Goal: Task Accomplishment & Management: Manage account settings

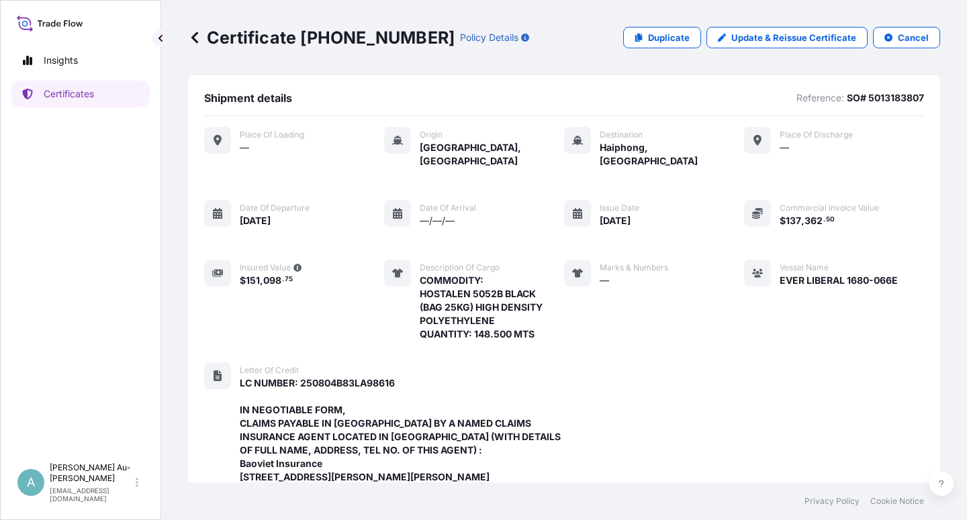
scroll to position [493, 0]
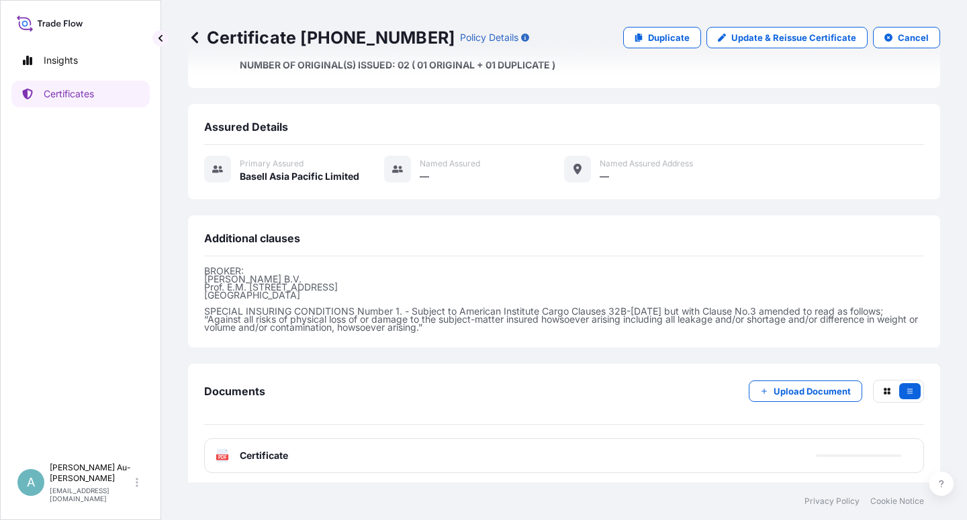
click at [113, 102] on link "Certificates" at bounding box center [80, 94] width 138 height 27
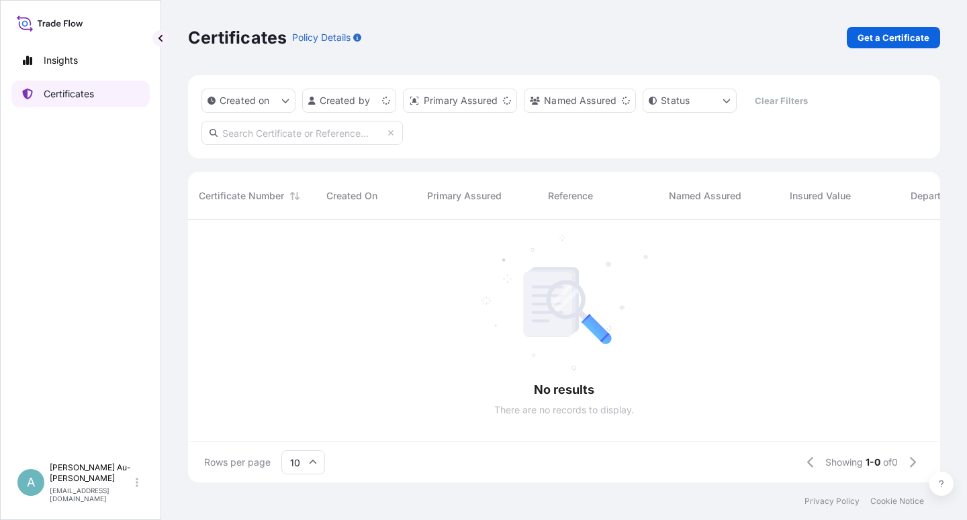
scroll to position [258, 741]
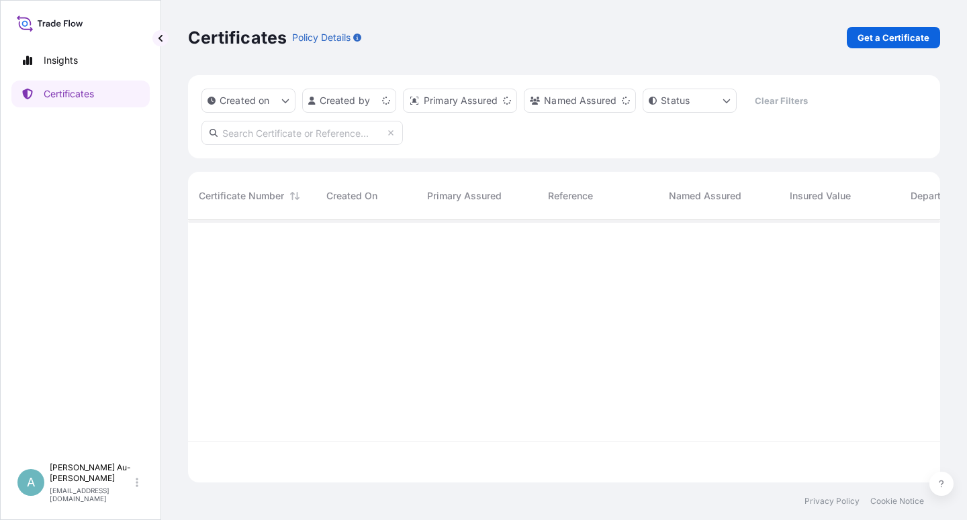
click at [286, 136] on input "text" at bounding box center [301, 133] width 201 height 24
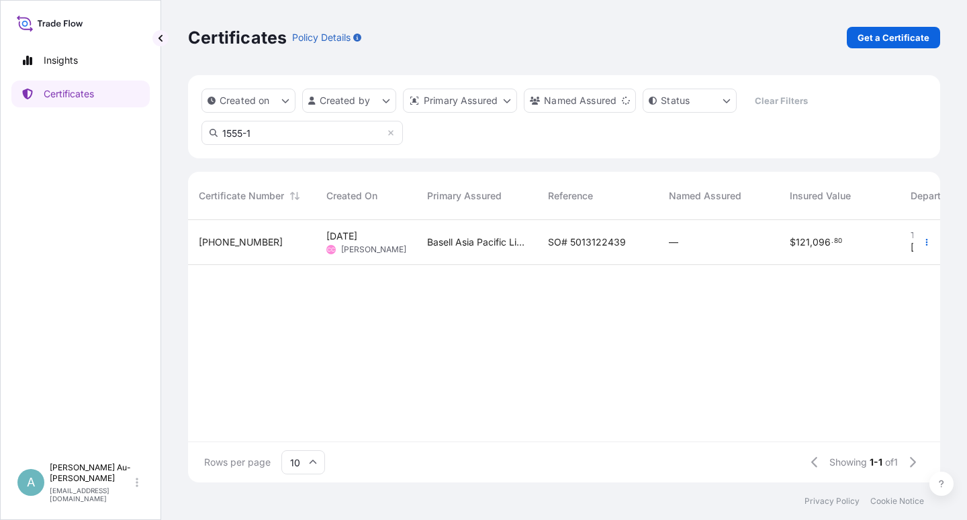
type input "1555-1"
click at [567, 241] on span "SO# 5013122439" at bounding box center [587, 242] width 78 height 13
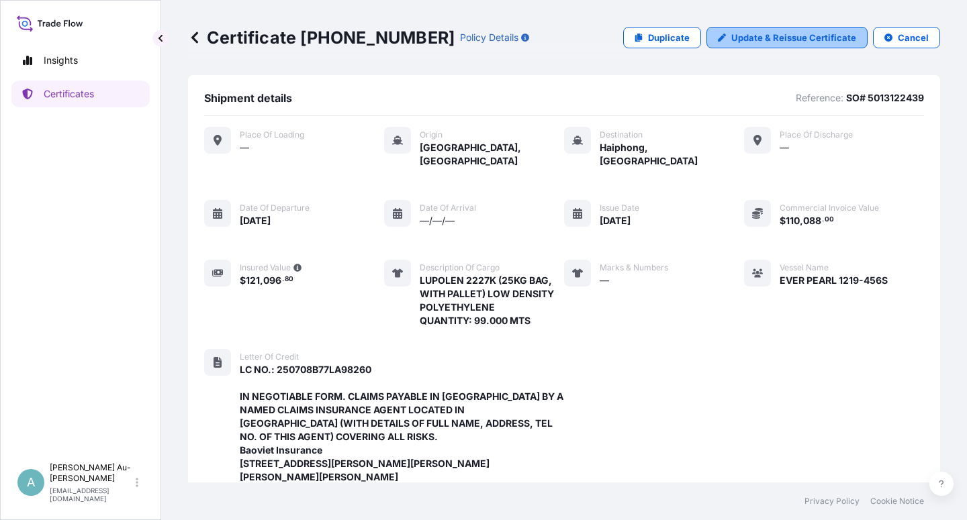
click at [775, 35] on p "Update & Reissue Certificate" at bounding box center [793, 37] width 125 height 13
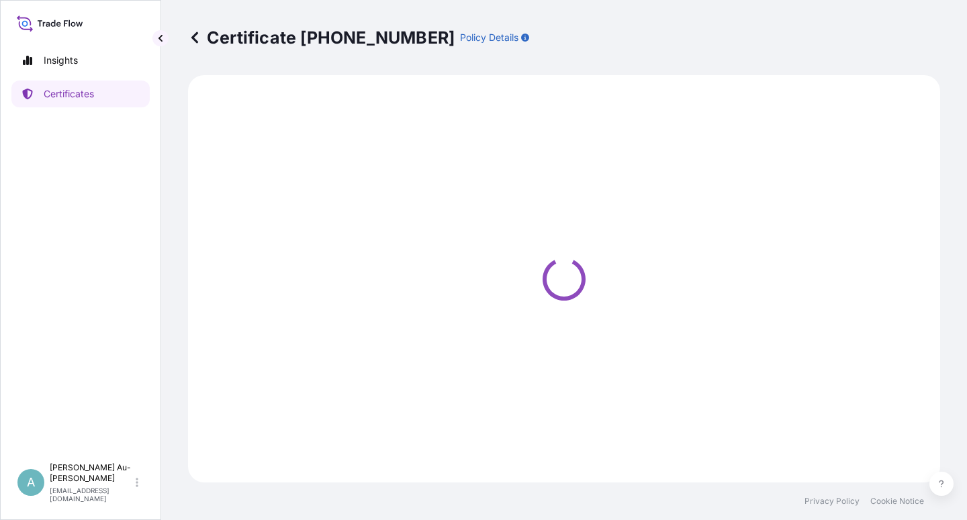
select select "Sea"
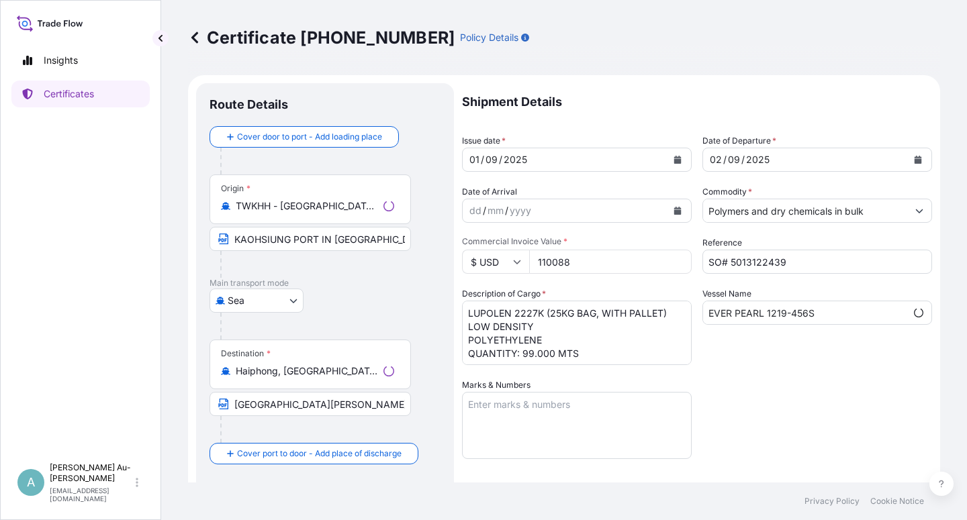
select select "32034"
click at [672, 165] on button "Calendar" at bounding box center [677, 159] width 21 height 21
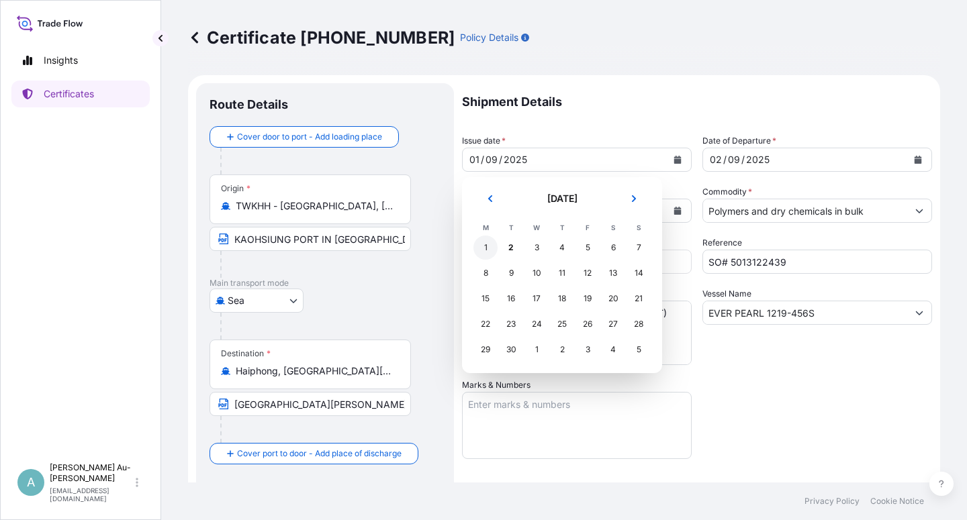
click at [485, 252] on div "1" at bounding box center [485, 248] width 24 height 24
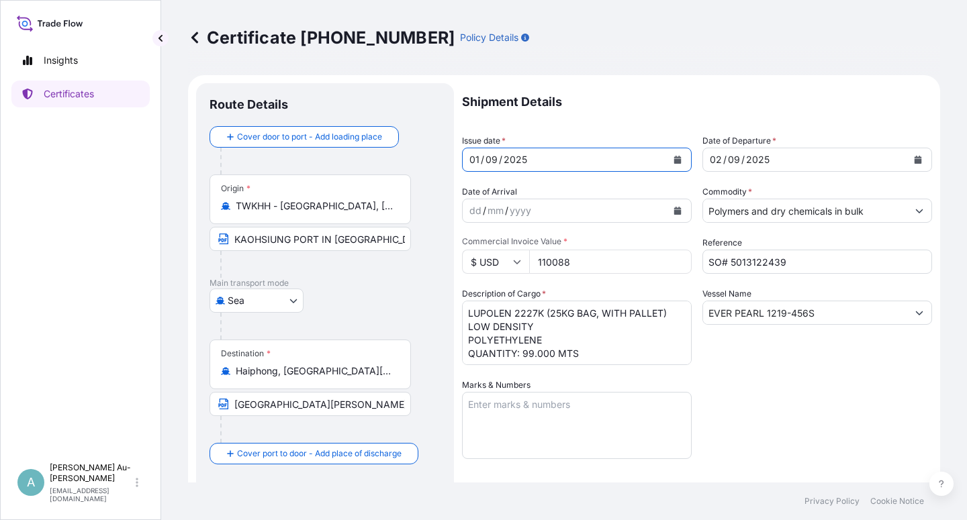
click at [781, 379] on div "Shipment Details Issue date * [DATE] Date of Departure * [DATE] Date of Arrival…" at bounding box center [697, 428] width 470 height 691
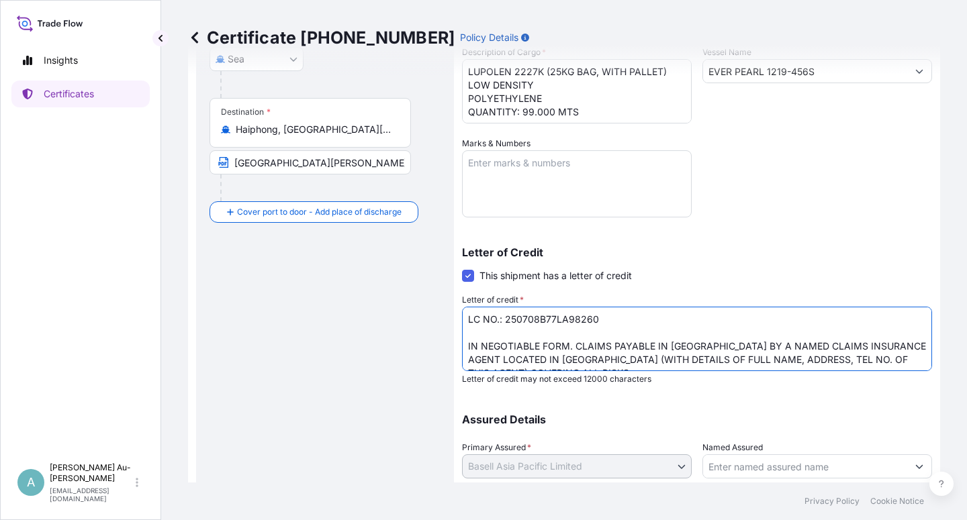
scroll to position [34, 0]
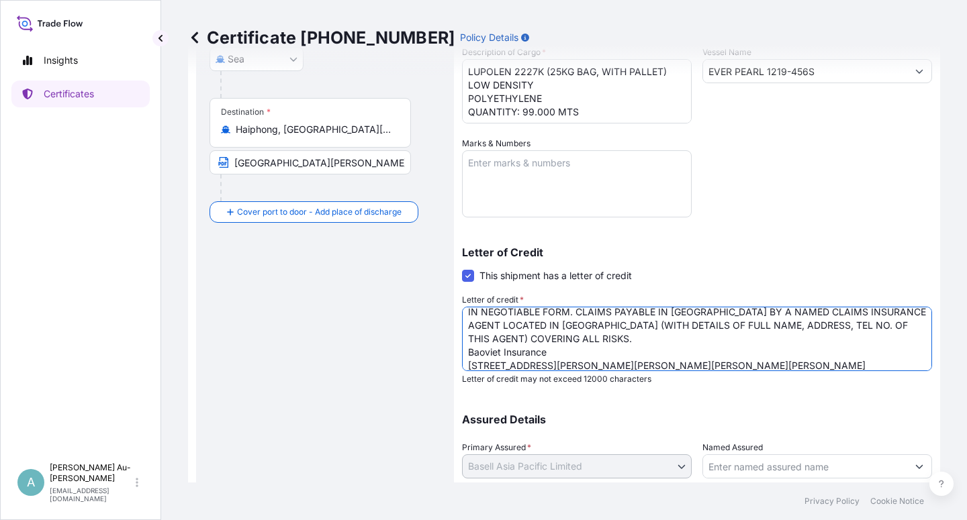
drag, startPoint x: 467, startPoint y: 340, endPoint x: 566, endPoint y: 340, distance: 98.7
click at [566, 340] on textarea "LC NO.: 250708B77LA98260 IN NEGOTIABLE FORM. CLAIMS PAYABLE IN [GEOGRAPHIC_DATA…" at bounding box center [697, 339] width 470 height 64
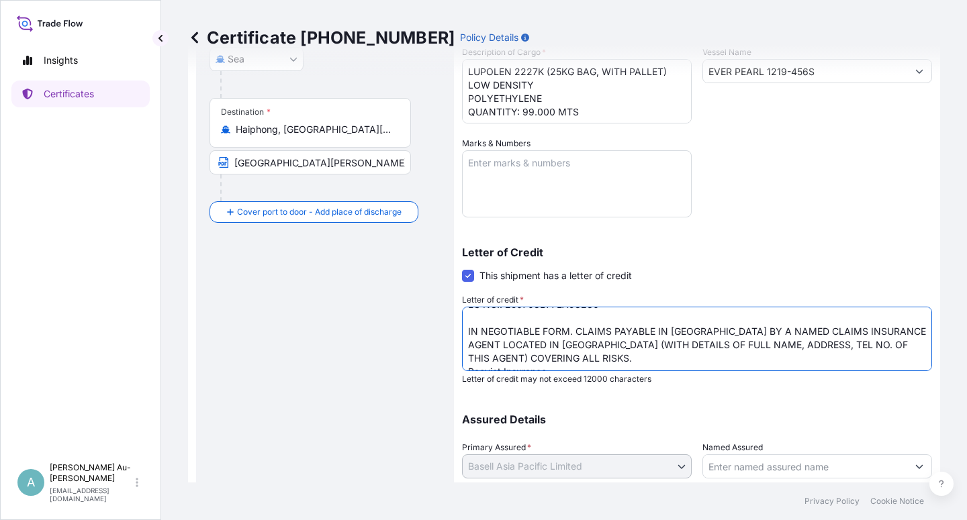
scroll to position [0, 0]
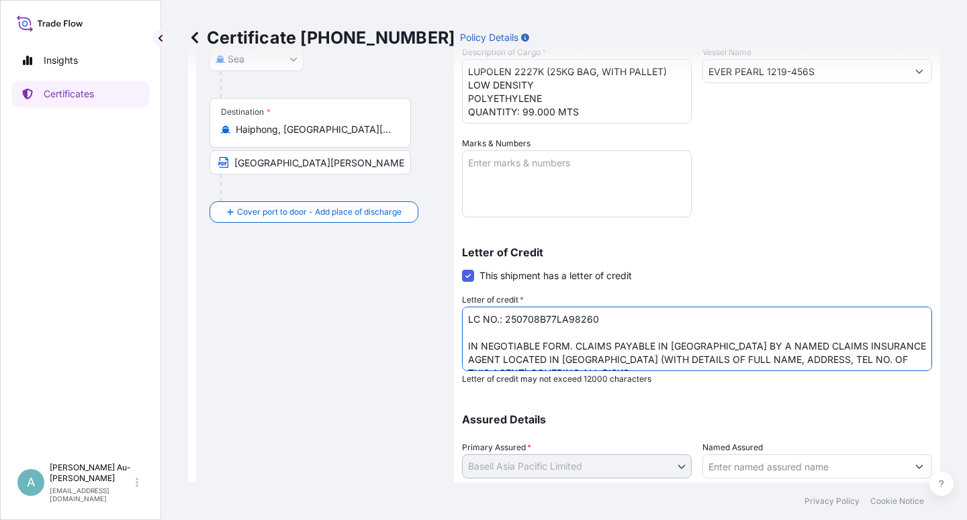
click at [469, 331] on textarea "LC NO.: 250708B77LA98260 IN NEGOTIABLE FORM. CLAIMS PAYABLE IN [GEOGRAPHIC_DATA…" at bounding box center [697, 339] width 470 height 64
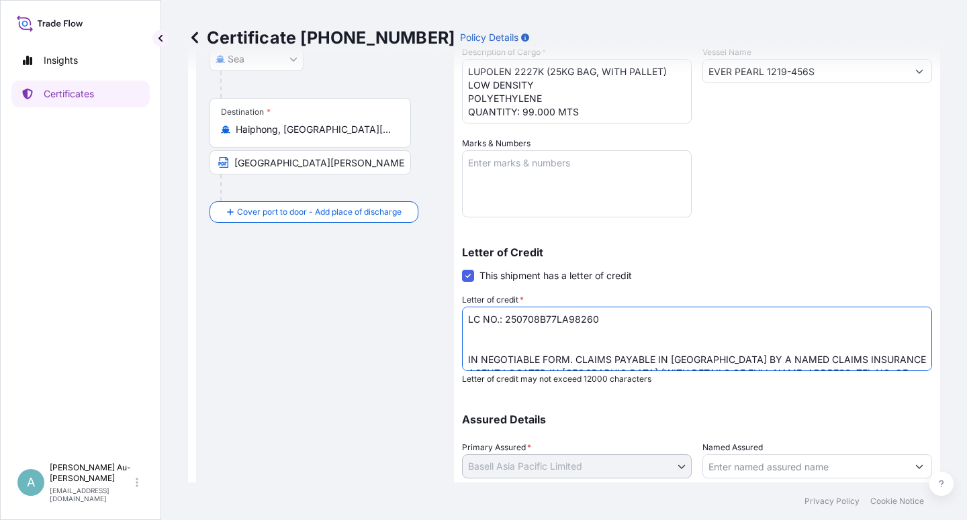
paste textarea "COVERING ALL RISKS"
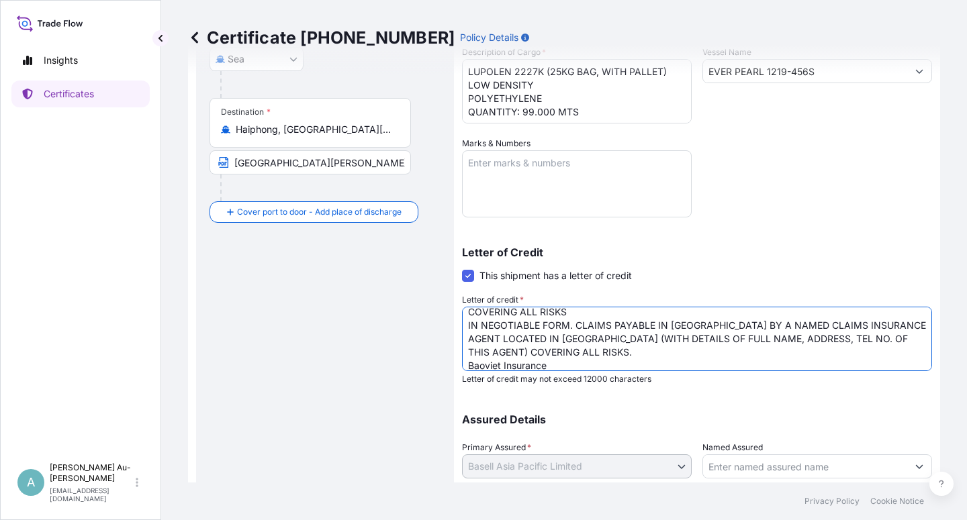
click at [569, 355] on textarea "LC NO.: 250708B77LA98260 IN NEGOTIABLE FORM. CLAIMS PAYABLE IN [GEOGRAPHIC_DATA…" at bounding box center [697, 339] width 470 height 64
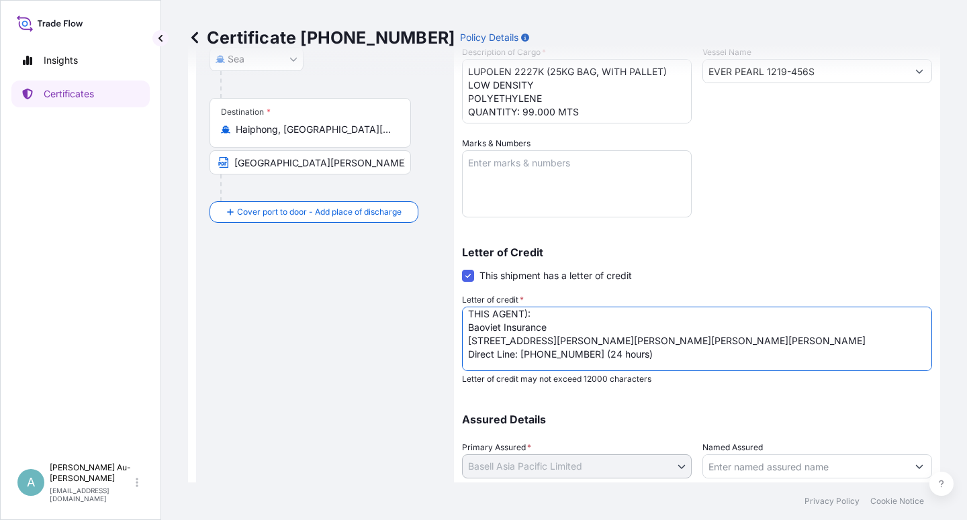
scroll to position [91, 0]
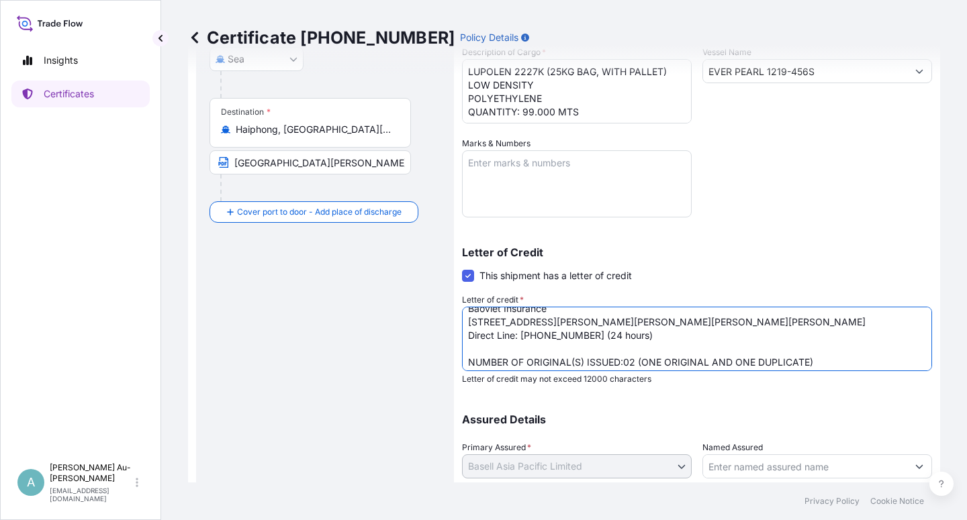
click at [470, 324] on textarea "LC NO.: 250708B77LA98260 IN NEGOTIABLE FORM. CLAIMS PAYABLE IN [GEOGRAPHIC_DATA…" at bounding box center [697, 339] width 470 height 64
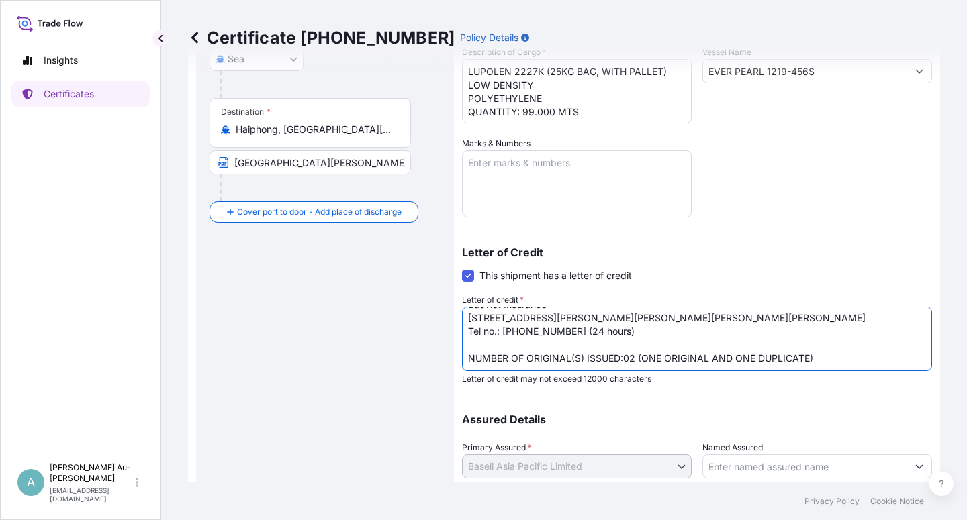
scroll to position [329, 0]
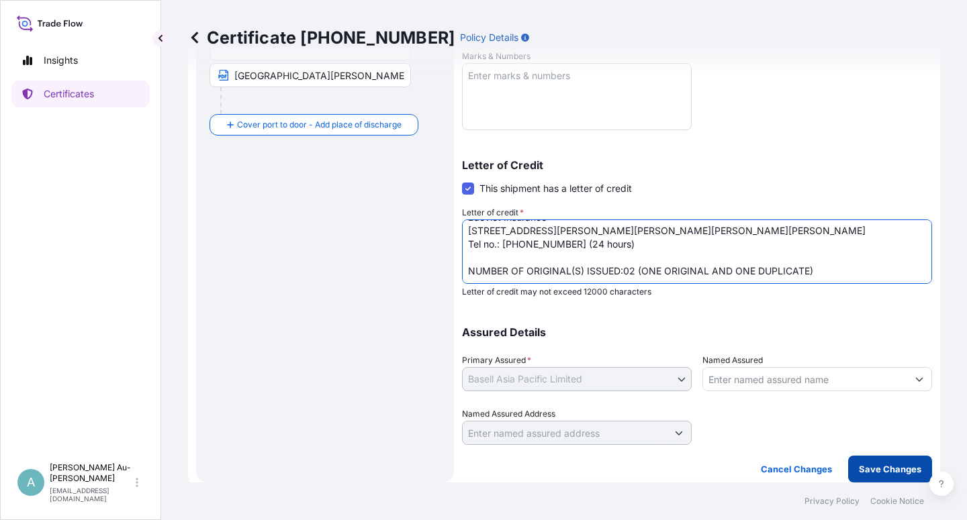
type textarea "LC NO.: 250708B77LA98260 COVERING ALL RISKS IN NEGOTIABLE FORM. CLAIMS PAYABLE …"
click at [890, 469] on p "Save Changes" at bounding box center [890, 469] width 62 height 13
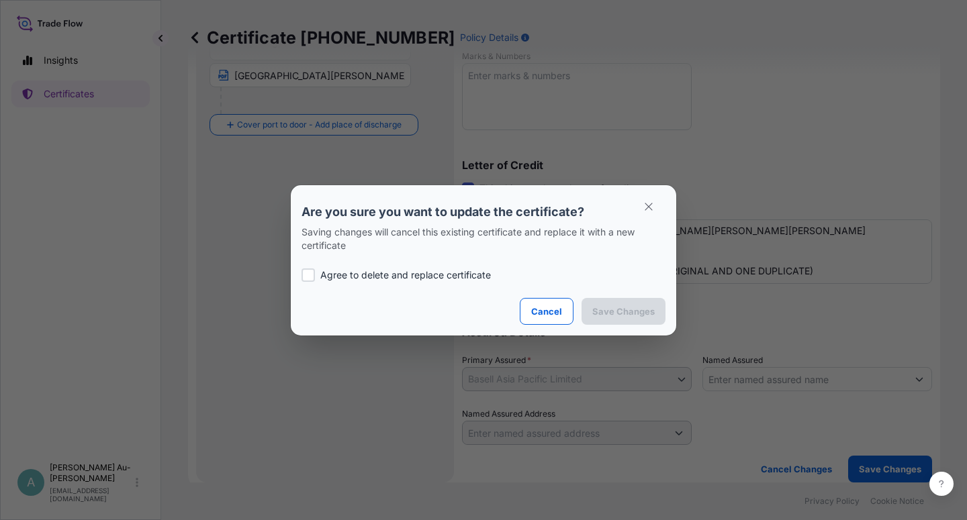
click at [339, 269] on p "Agree to delete and replace certificate" at bounding box center [405, 275] width 171 height 13
checkbox input "true"
click at [610, 318] on p "Save Changes" at bounding box center [623, 311] width 62 height 13
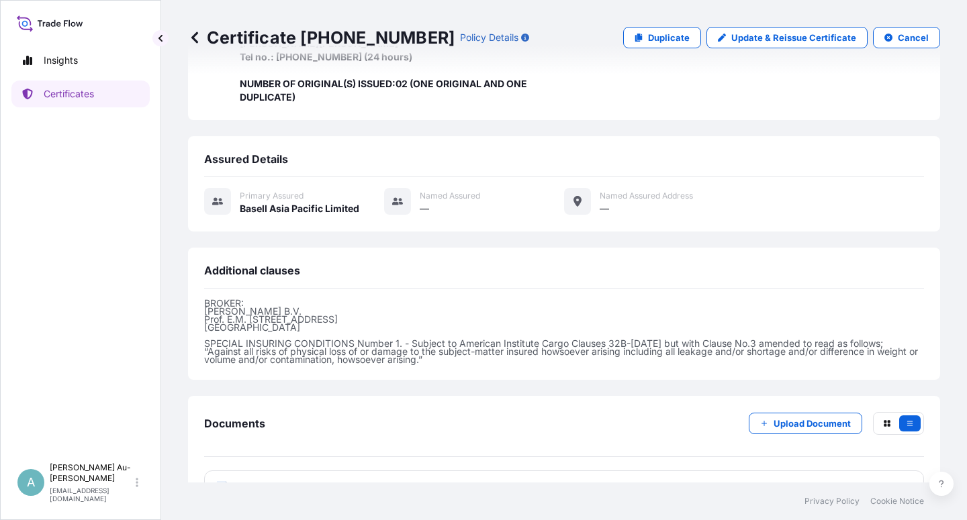
scroll to position [466, 0]
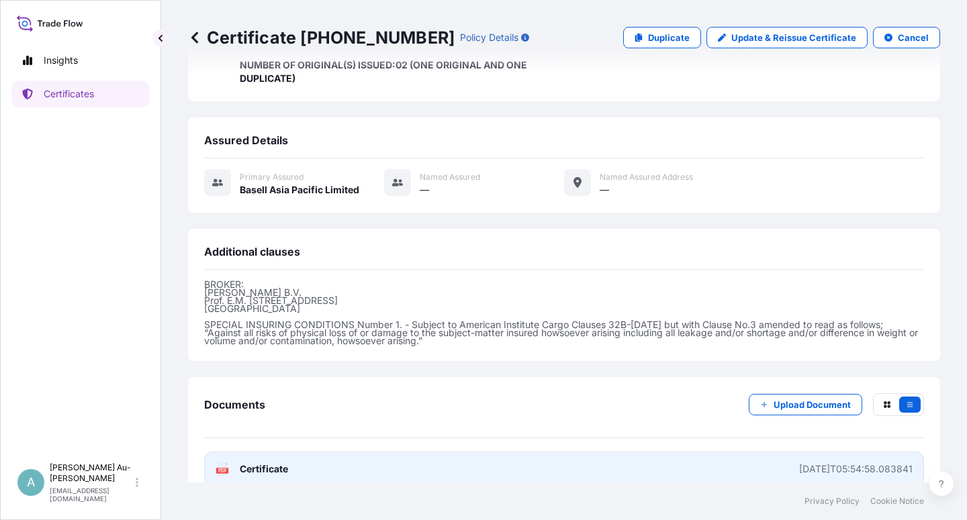
click at [358, 452] on link "PDF Certificate [DATE]T05:54:58.083841" at bounding box center [564, 469] width 720 height 35
